Goal: Navigation & Orientation: Understand site structure

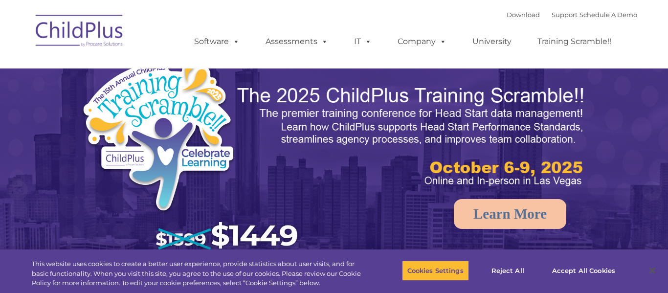
select select "MEDIUM"
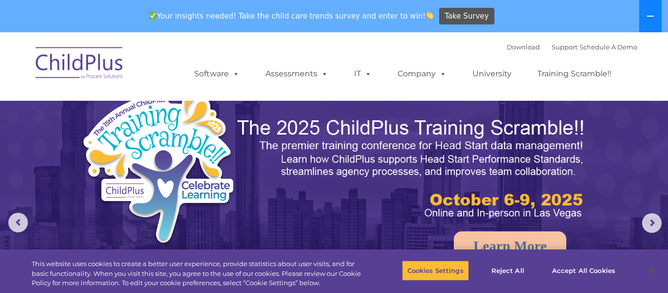
click at [649, 18] on icon at bounding box center [650, 16] width 8 height 8
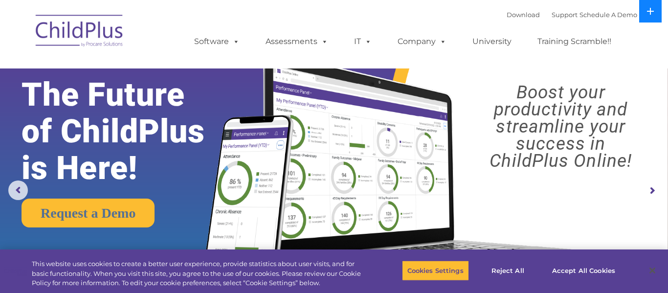
click at [649, 18] on button at bounding box center [650, 11] width 22 height 22
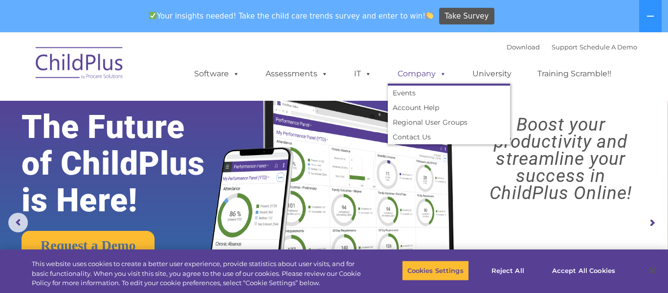
click at [421, 74] on link "Company" at bounding box center [422, 74] width 68 height 20
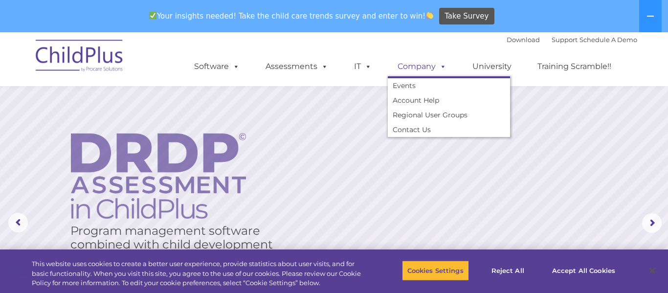
scroll to position [32, 0]
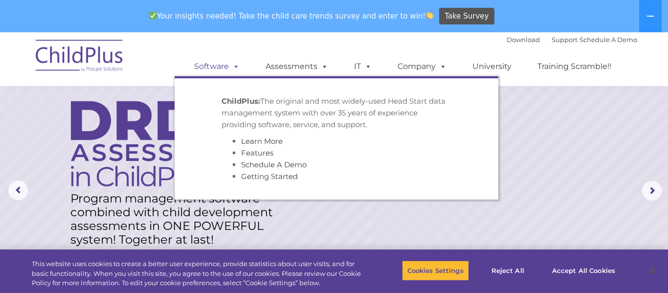
click at [219, 63] on link "Software" at bounding box center [216, 67] width 65 height 20
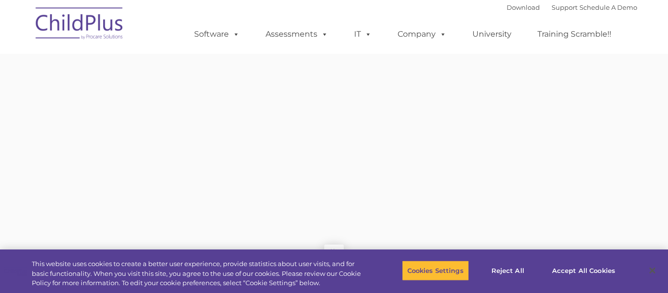
type input ""
click at [105, 29] on img at bounding box center [80, 24] width 98 height 49
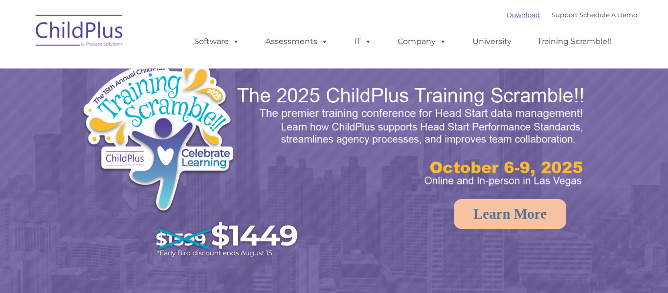
select select "MEDIUM"
